Goal: Task Accomplishment & Management: Manage account settings

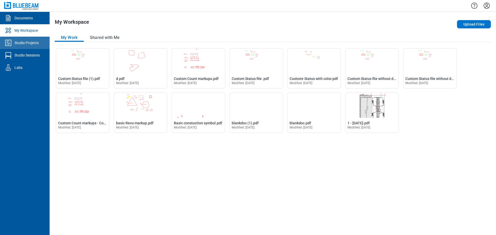
click at [29, 42] on div "Studio Projects" at bounding box center [26, 42] width 24 height 5
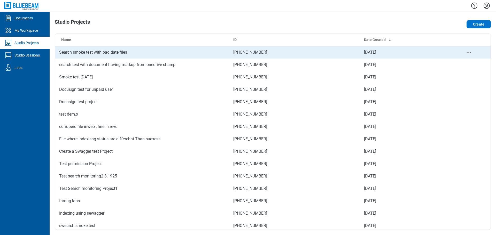
click at [102, 50] on td "Search smoke test with bad date files" at bounding box center [142, 52] width 174 height 12
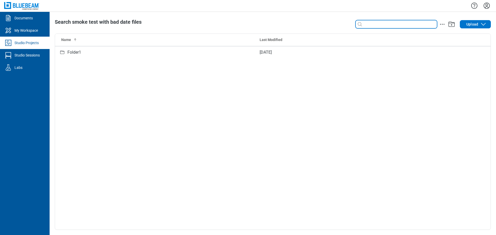
click at [383, 25] on input at bounding box center [400, 24] width 74 height 6
type input "*"
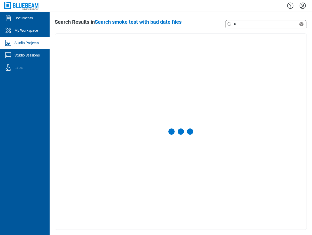
select select "**********"
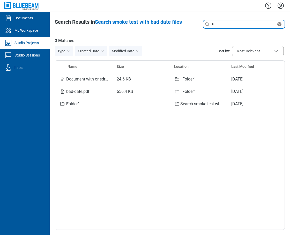
click at [221, 26] on input "*" at bounding box center [243, 24] width 66 height 6
type input "*****"
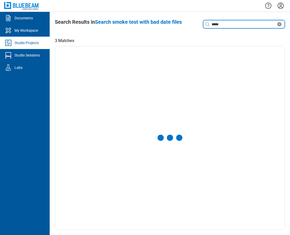
select select "**********"
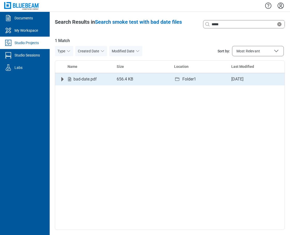
click at [61, 78] on icon "Expand row" at bounding box center [62, 79] width 6 height 6
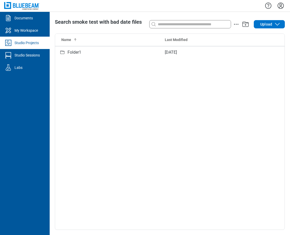
click at [32, 42] on div "Studio Projects" at bounding box center [26, 42] width 24 height 5
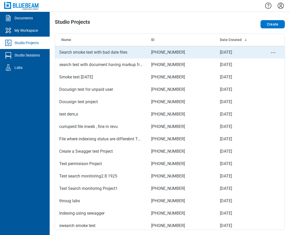
click at [130, 52] on td "Search smoke test with bad date files" at bounding box center [101, 52] width 92 height 12
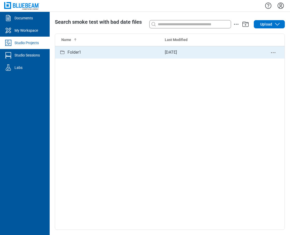
click at [85, 50] on div "Folder1" at bounding box center [107, 52] width 97 height 6
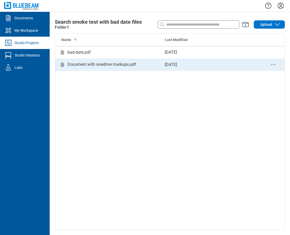
click at [120, 66] on div "Document with onedrive markups.pdf" at bounding box center [101, 65] width 68 height 6
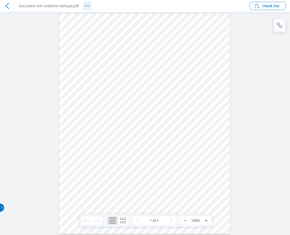
click at [86, 5] on icon "Revision History" at bounding box center [87, 6] width 6 height 6
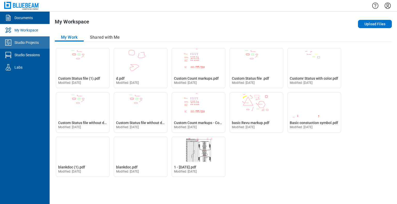
click at [33, 43] on div "Studio Projects" at bounding box center [26, 42] width 24 height 5
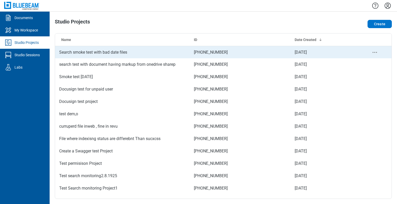
click at [98, 53] on td "Search smoke test with bad date files" at bounding box center [122, 52] width 135 height 12
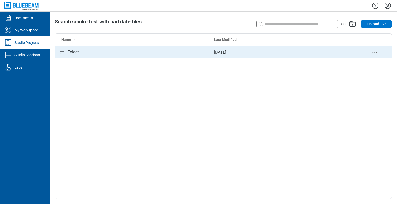
click at [77, 53] on div "Folder1" at bounding box center [74, 52] width 14 height 6
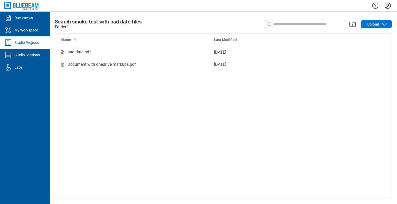
drag, startPoint x: 90, startPoint y: 65, endPoint x: 210, endPoint y: 89, distance: 121.6
click at [230, 107] on div "Name Last Modified bad-date.pdf [DATE] Document with onedrive markups.pdf [DATE]" at bounding box center [223, 116] width 336 height 165
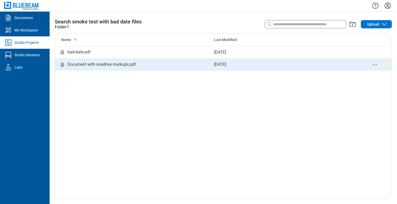
click at [121, 64] on div "Document with onedrive markups.pdf" at bounding box center [101, 65] width 68 height 6
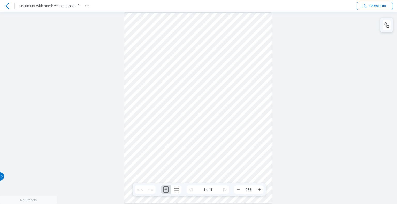
click at [8, 7] on icon at bounding box center [7, 6] width 6 height 6
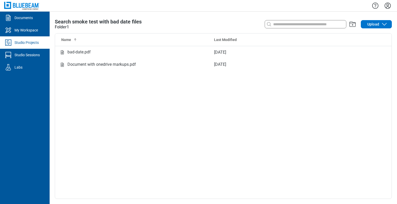
click at [388, 6] on icon "Settings" at bounding box center [388, 6] width 6 height 6
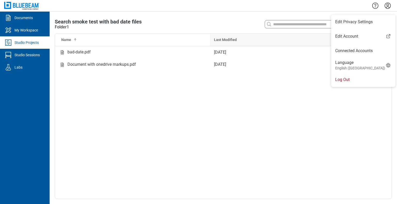
click at [351, 39] on link "Edit Account" at bounding box center [363, 36] width 64 height 6
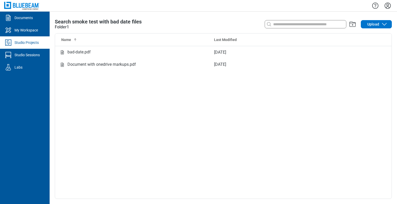
click at [389, 6] on icon "Settings" at bounding box center [387, 6] width 8 height 8
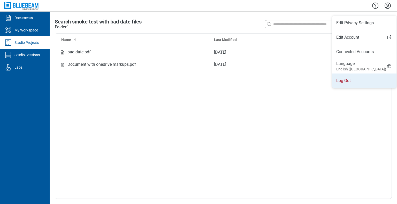
click at [349, 84] on li "Log Out" at bounding box center [364, 81] width 64 height 14
